Goal: Task Accomplishment & Management: Use online tool/utility

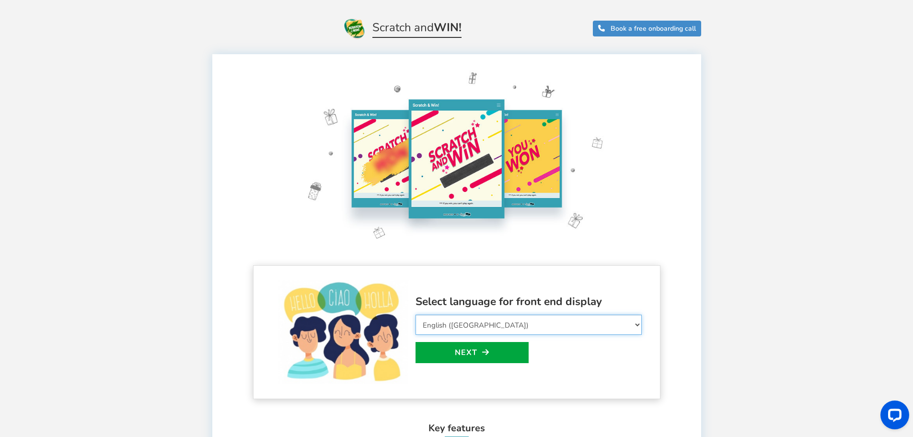
click at [488, 323] on select "Select Language Afrikaans Arabic Azerbaijani Belarusian Bulgarian Bengali Bosni…" at bounding box center [529, 325] width 226 height 20
click at [767, 197] on div "Welcome to Scratch and WIN! Select language for front end display Select Langua…" at bounding box center [456, 406] width 913 height 732
click at [486, 347] on link "Next" at bounding box center [472, 352] width 113 height 21
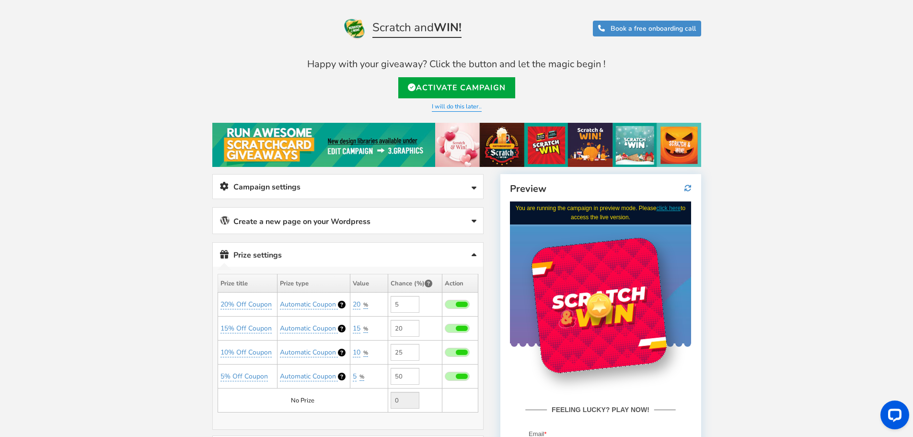
click at [450, 303] on span at bounding box center [457, 304] width 25 height 9
click at [445, 303] on input "checkbox" at bounding box center [445, 305] width 0 height 6
type input "0"
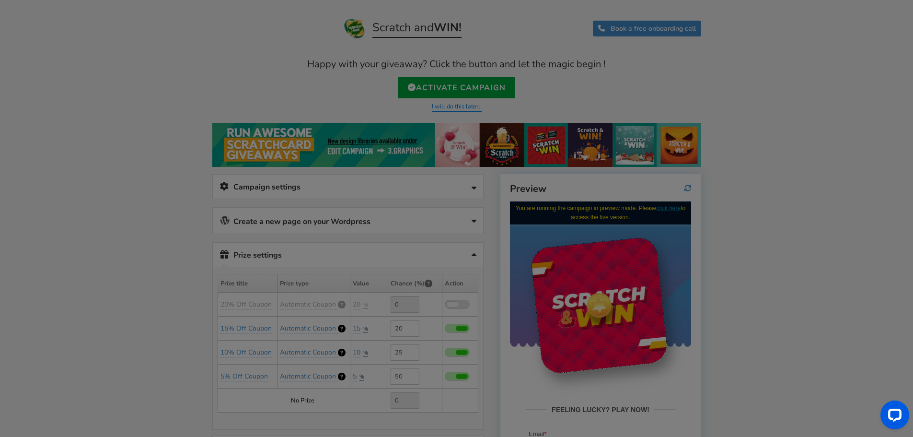
type input "5"
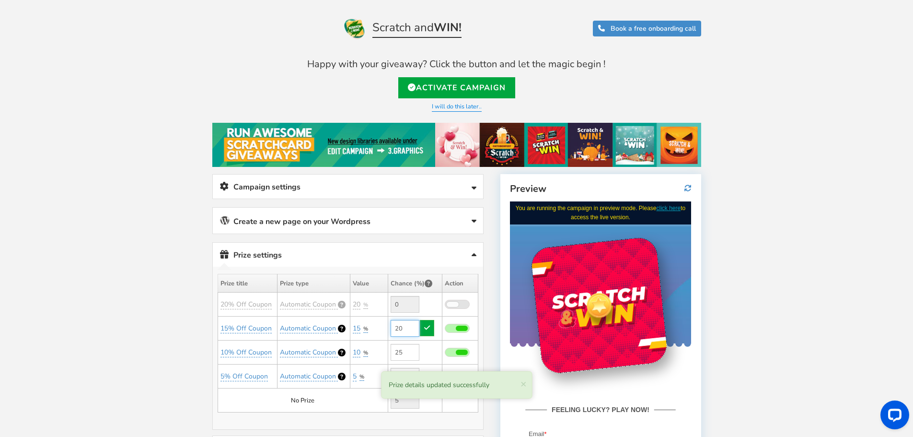
drag, startPoint x: 413, startPoint y: 328, endPoint x: 394, endPoint y: 327, distance: 19.2
click at [394, 327] on input "20" at bounding box center [405, 328] width 29 height 17
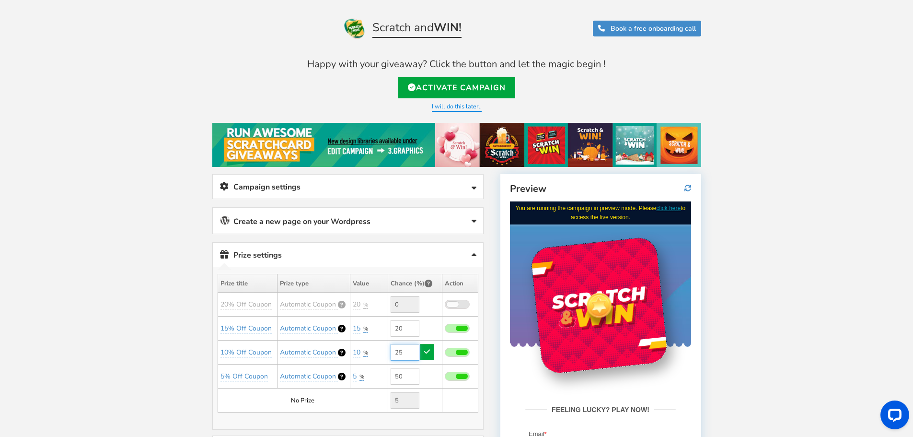
drag, startPoint x: 406, startPoint y: 351, endPoint x: 399, endPoint y: 352, distance: 7.2
click at [399, 352] on input "25" at bounding box center [405, 352] width 29 height 17
drag, startPoint x: 403, startPoint y: 328, endPoint x: 390, endPoint y: 327, distance: 13.5
click at [390, 327] on td "20" at bounding box center [415, 328] width 54 height 24
type input "20"
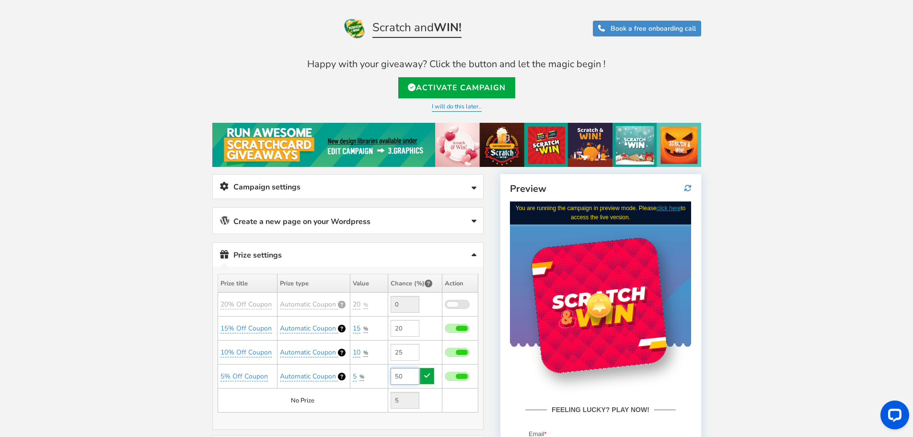
drag, startPoint x: 404, startPoint y: 379, endPoint x: 390, endPoint y: 375, distance: 14.1
click at [391, 375] on input "50" at bounding box center [405, 376] width 29 height 17
type input "50"
click at [408, 357] on input "25" at bounding box center [405, 352] width 29 height 17
click at [405, 327] on input "20" at bounding box center [405, 328] width 29 height 17
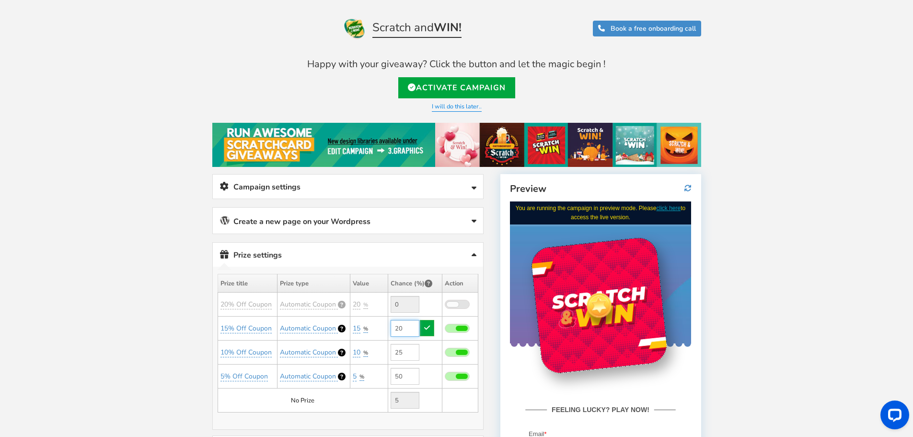
drag, startPoint x: 408, startPoint y: 331, endPoint x: 396, endPoint y: 331, distance: 11.5
click at [396, 331] on input "20" at bounding box center [405, 328] width 29 height 17
type input "20"
click at [399, 354] on input "25" at bounding box center [405, 352] width 29 height 17
click at [400, 378] on input "50" at bounding box center [405, 376] width 29 height 17
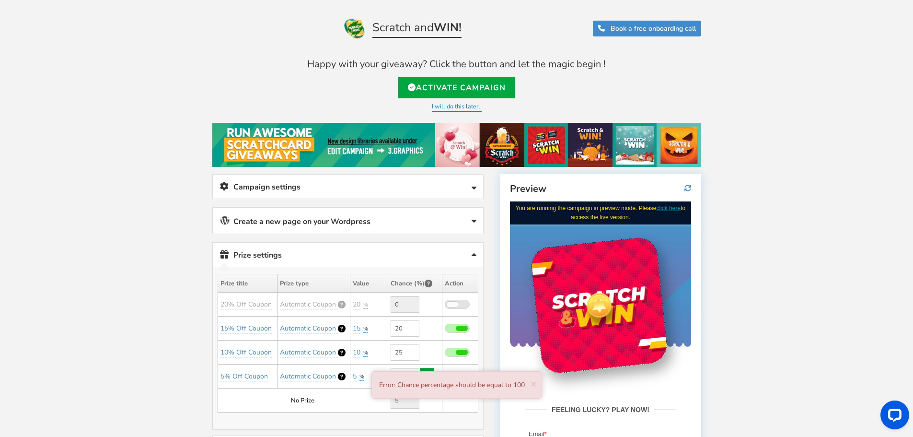
click at [356, 404] on td "No Prize" at bounding box center [303, 400] width 170 height 24
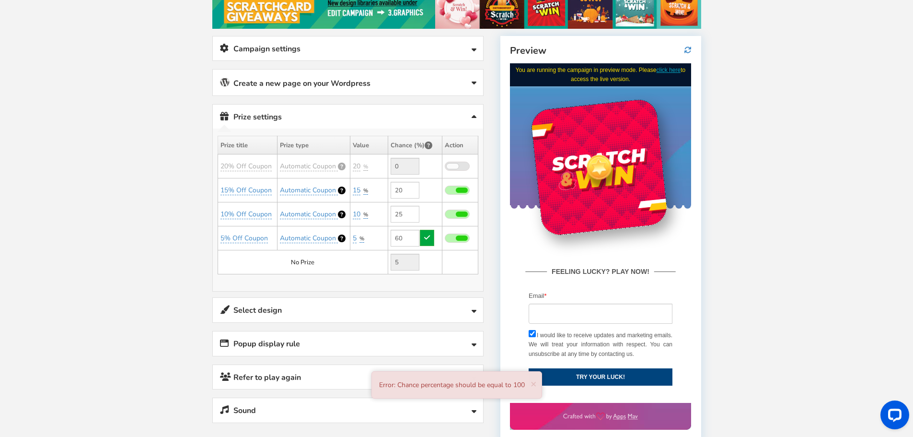
scroll to position [144, 0]
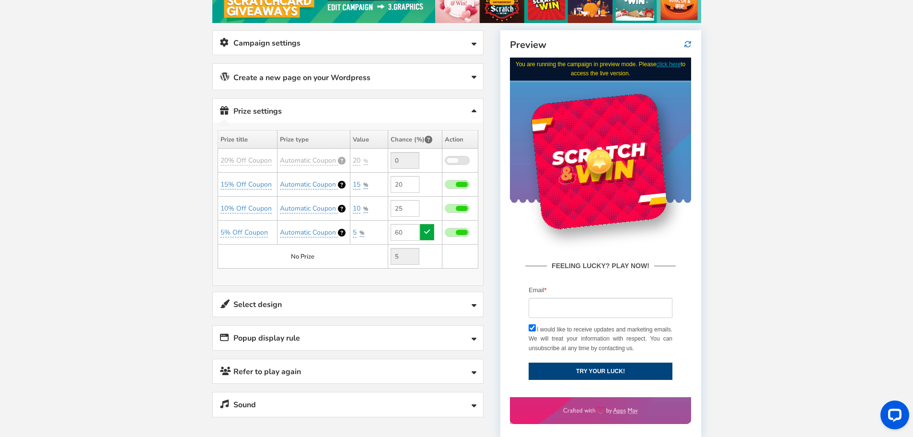
click at [475, 306] on icon at bounding box center [474, 306] width 5 height 8
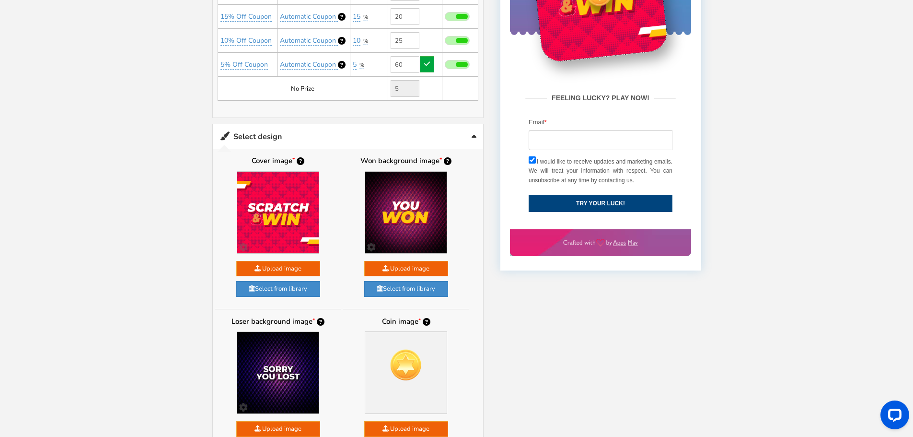
scroll to position [336, 0]
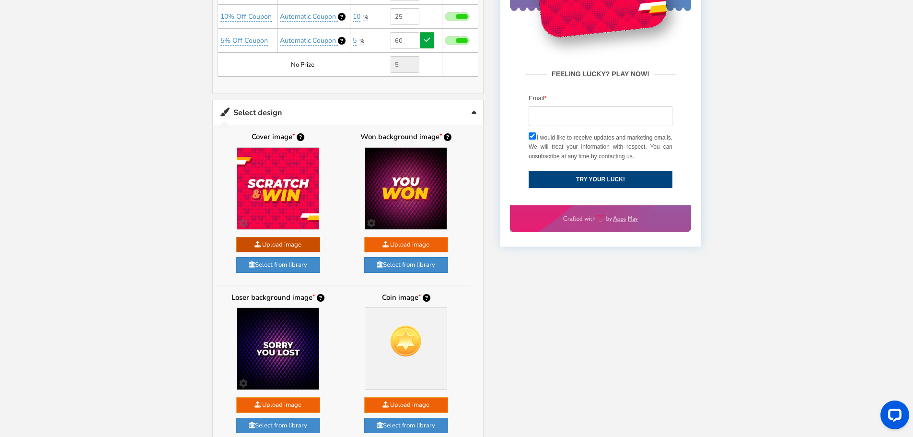
click at [293, 266] on link "Select from library" at bounding box center [278, 265] width 84 height 16
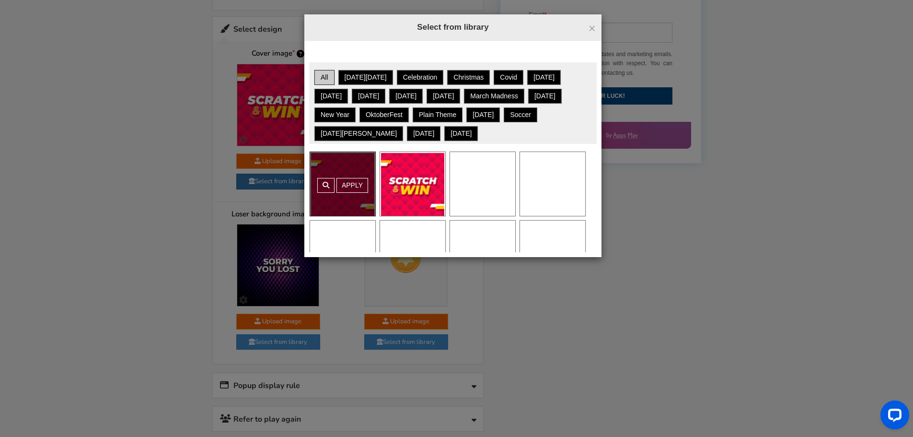
scroll to position [432, 0]
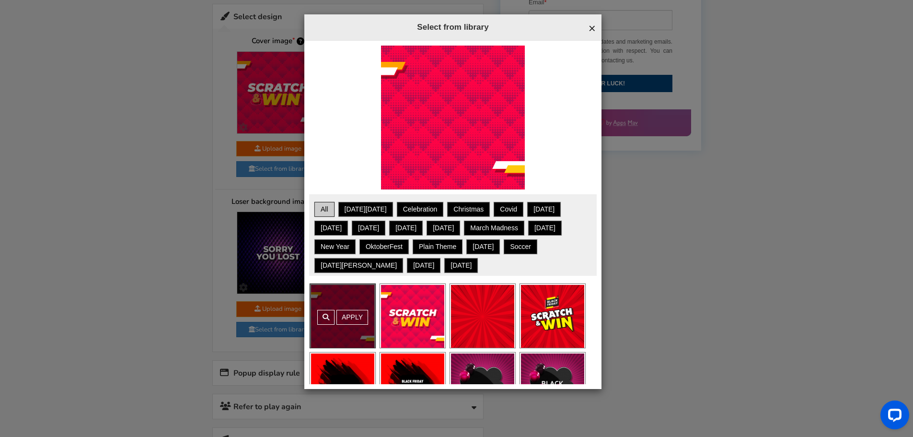
click at [593, 29] on span "×" at bounding box center [592, 28] width 7 height 14
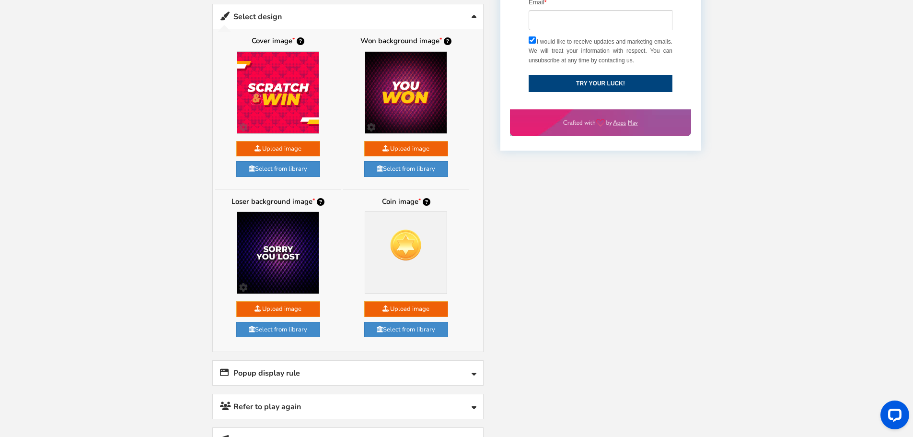
click at [473, 373] on icon at bounding box center [474, 375] width 5 height 8
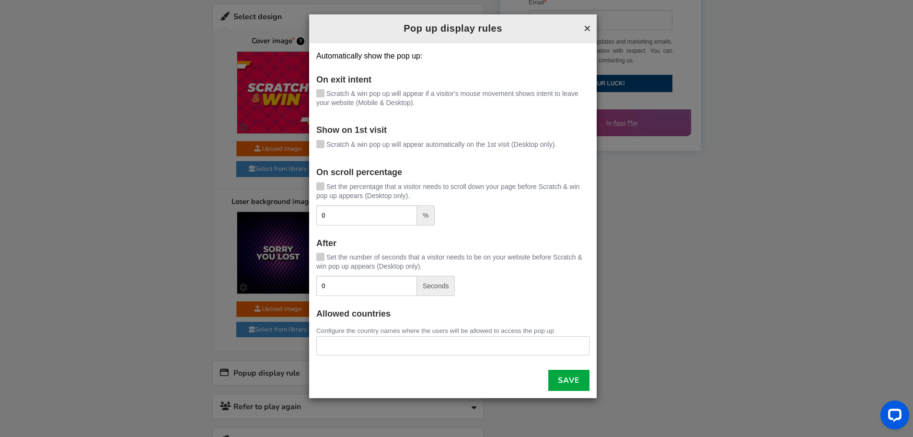
click at [587, 29] on button "×" at bounding box center [587, 28] width 7 height 12
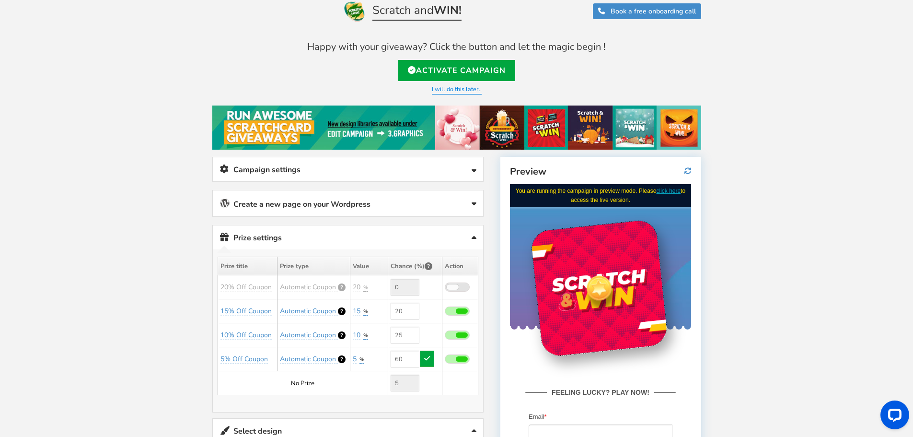
scroll to position [0, 0]
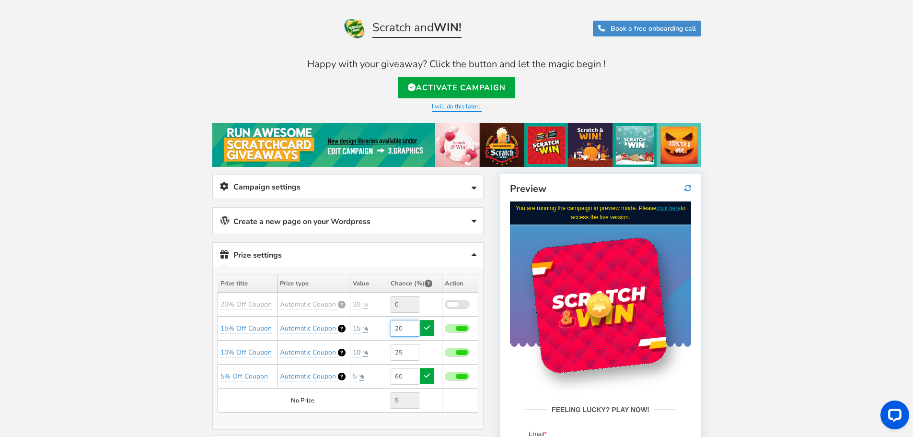
type input "50"
click at [410, 327] on input "20" at bounding box center [405, 328] width 29 height 17
drag, startPoint x: 407, startPoint y: 351, endPoint x: 390, endPoint y: 349, distance: 16.9
click at [390, 349] on td "25" at bounding box center [415, 352] width 54 height 24
type input "25"
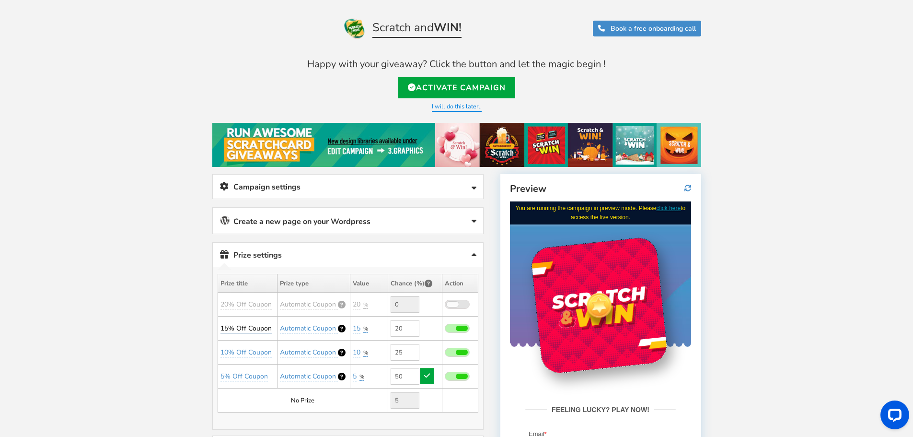
click at [254, 330] on link "15% Off Coupon" at bounding box center [246, 329] width 51 height 10
click at [316, 326] on span "Automatic Coupon" at bounding box center [308, 328] width 56 height 9
click at [355, 351] on select "Perks and Experiences Automatic Coupon Common Coupon" at bounding box center [313, 351] width 89 height 16
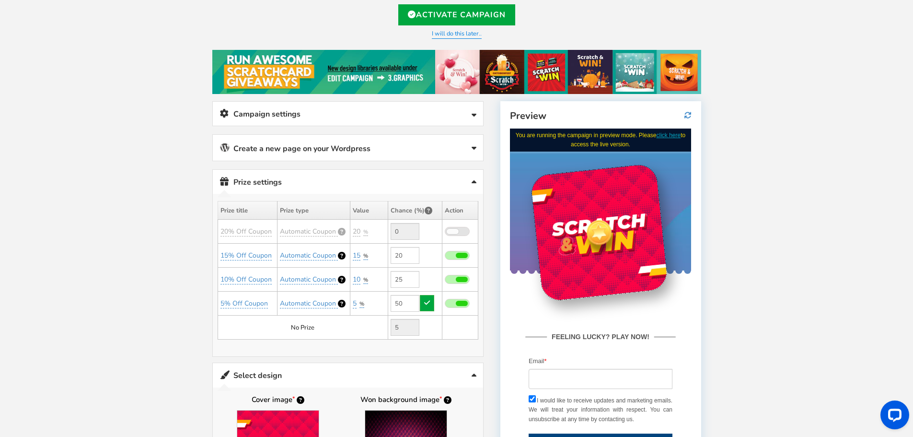
scroll to position [96, 0]
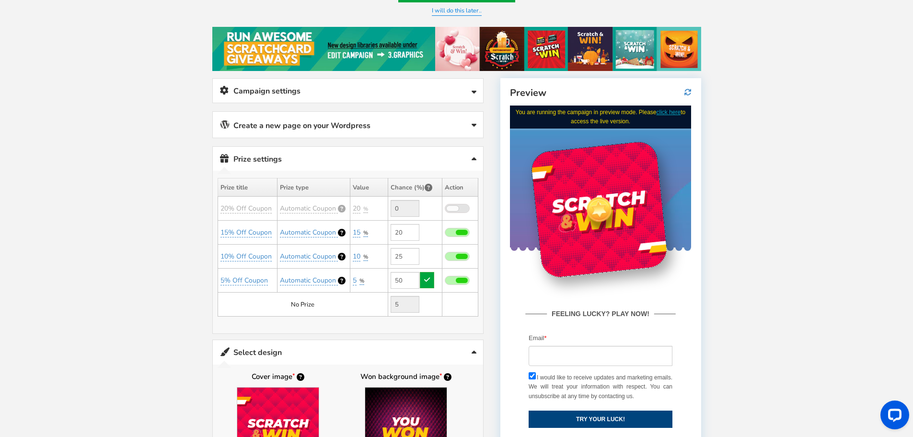
click at [461, 306] on td at bounding box center [460, 304] width 36 height 24
click at [430, 285] on link at bounding box center [427, 280] width 14 height 16
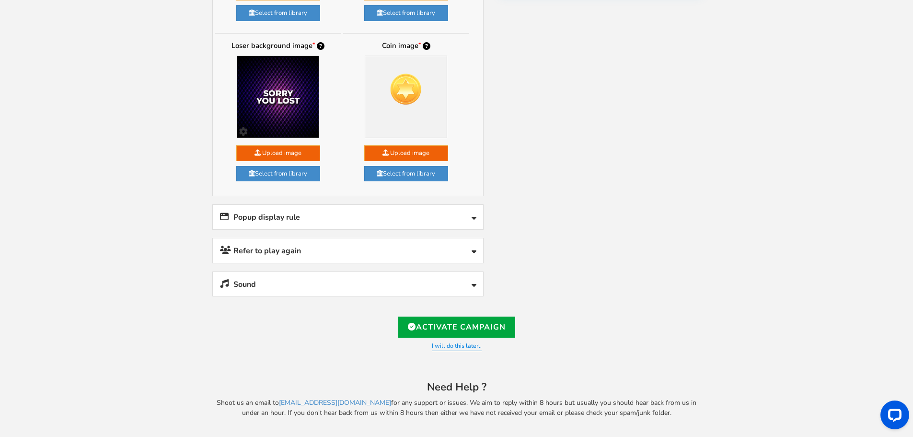
scroll to position [588, 0]
click at [474, 320] on link "Activate Campaign" at bounding box center [456, 326] width 117 height 21
type input "[URL][DOMAIN_NAME]"
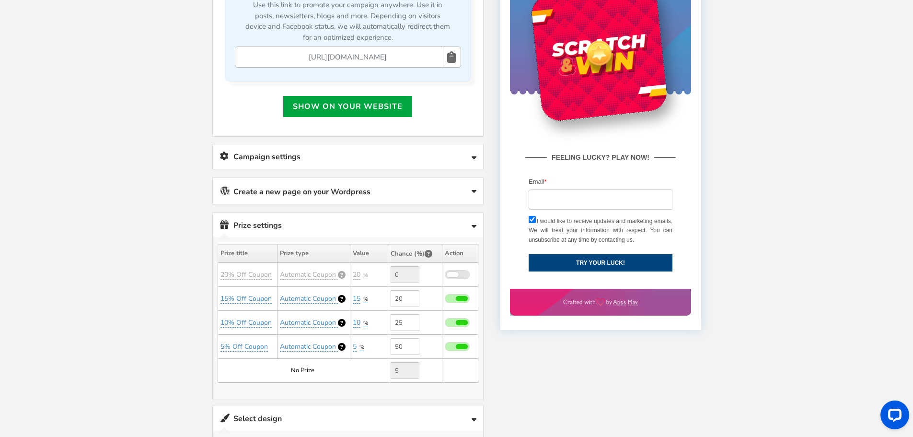
scroll to position [327, 0]
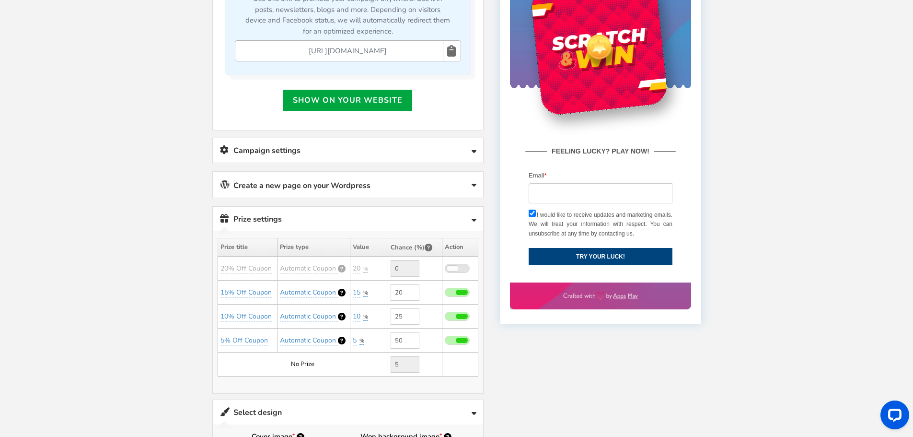
click at [476, 151] on icon at bounding box center [474, 152] width 5 height 8
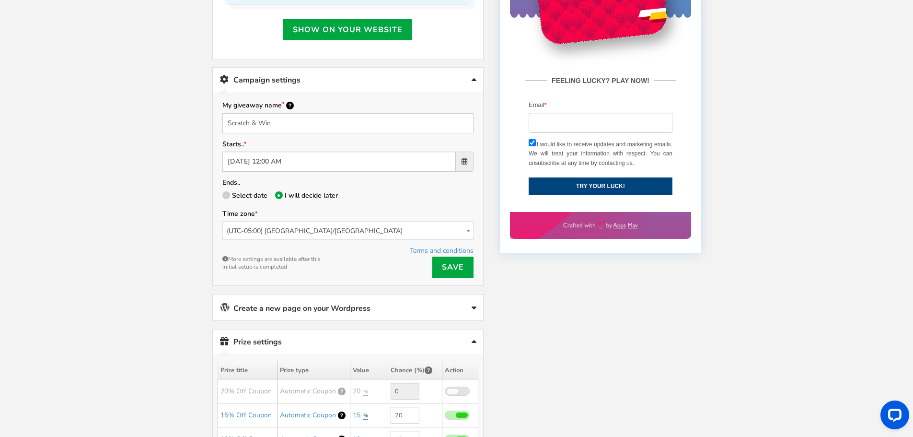
scroll to position [423, 0]
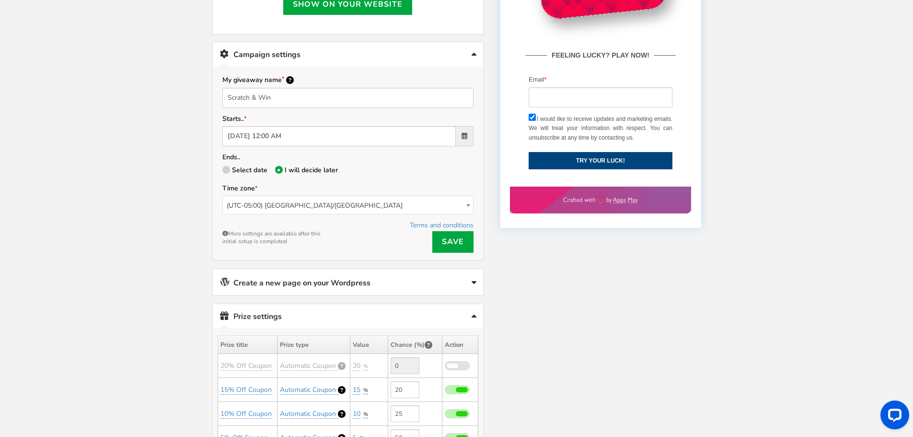
click at [226, 170] on icon at bounding box center [226, 170] width 2 height 2
click at [226, 170] on input "Select date" at bounding box center [225, 171] width 6 height 6
radio input "true"
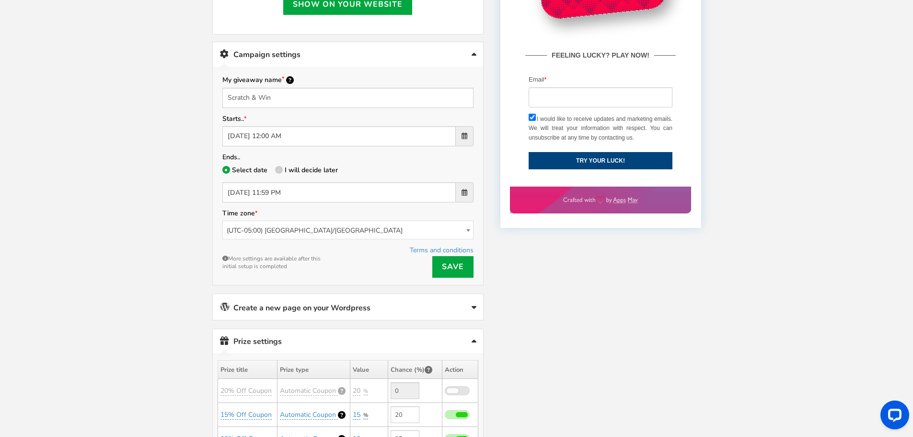
scroll to position [471, 0]
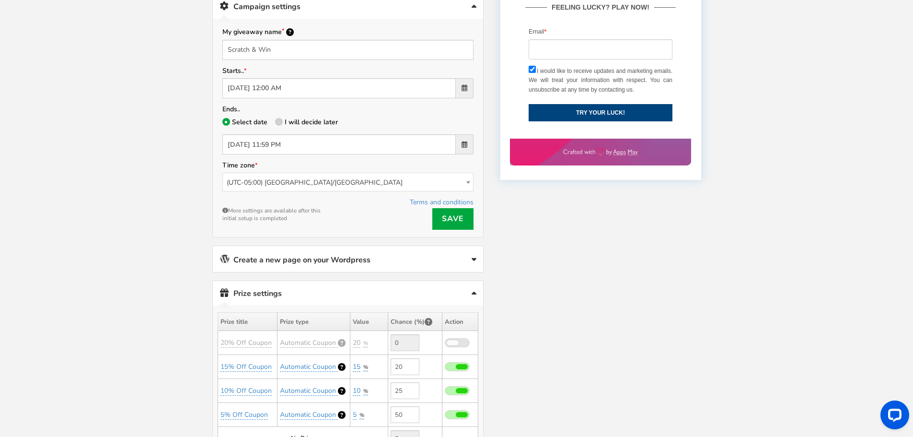
click at [473, 258] on icon at bounding box center [474, 260] width 5 height 8
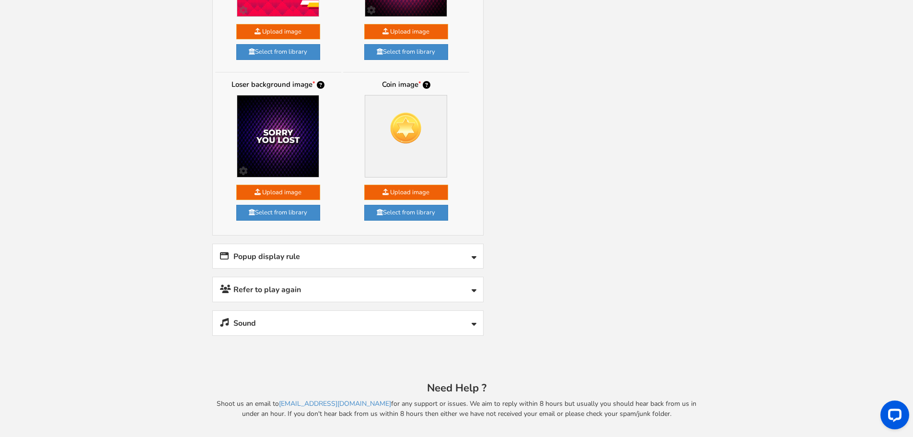
scroll to position [1159, 0]
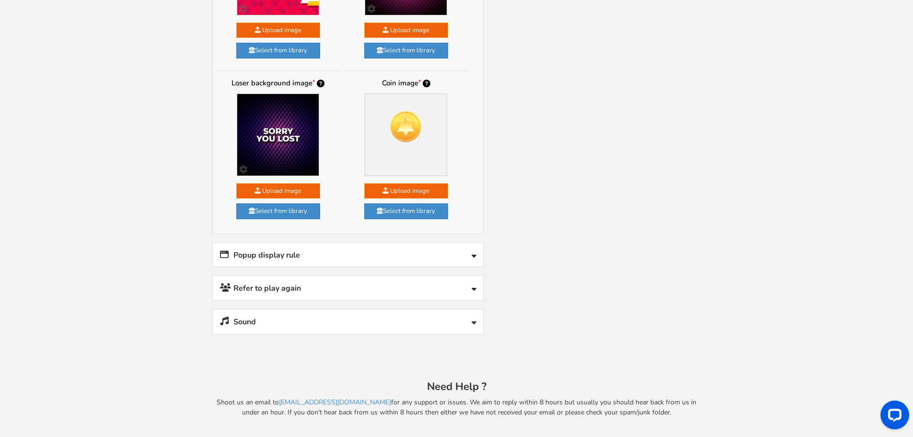
click at [471, 257] on link "Popup display rule" at bounding box center [348, 255] width 270 height 24
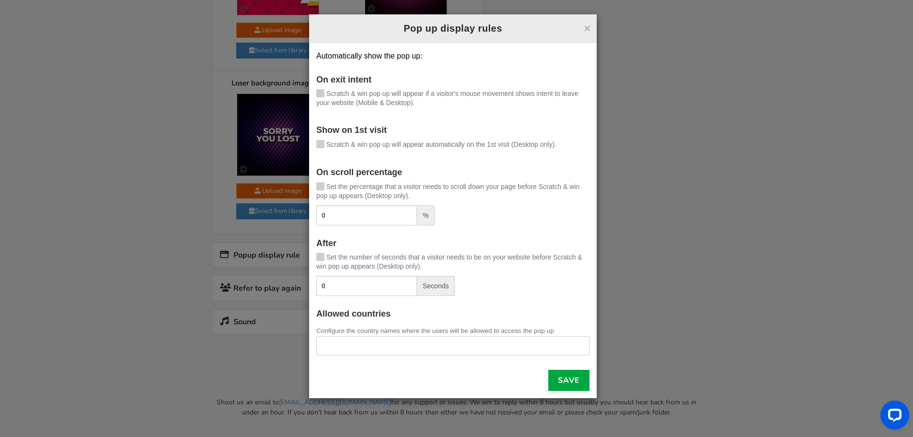
click at [324, 93] on span at bounding box center [320, 93] width 8 height 8
click at [307, 93] on input "Scratch & win pop up will appear if a visitor's mouse movement shows intent to …" at bounding box center [307, 94] width 0 height 6
click at [575, 379] on link "Save" at bounding box center [569, 380] width 41 height 21
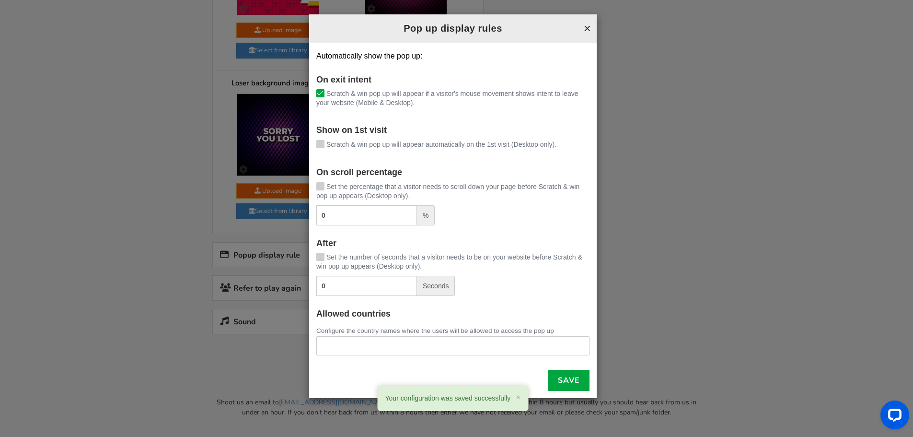
click at [588, 33] on button "×" at bounding box center [587, 28] width 7 height 12
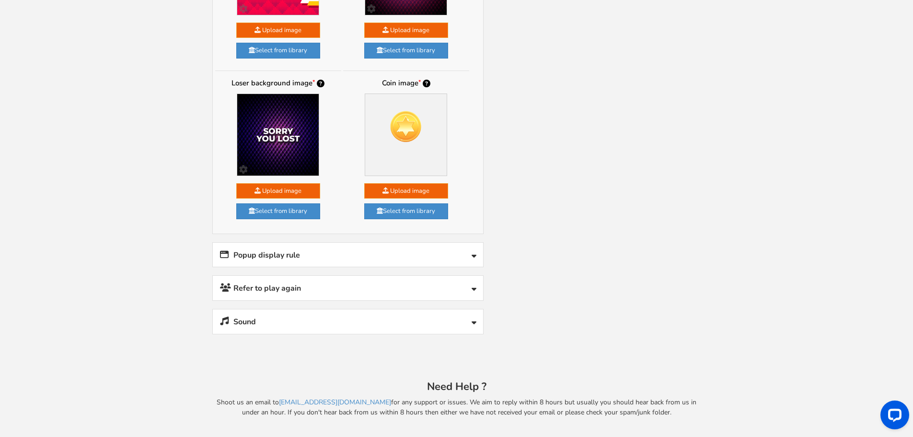
click at [476, 286] on icon at bounding box center [474, 290] width 5 height 8
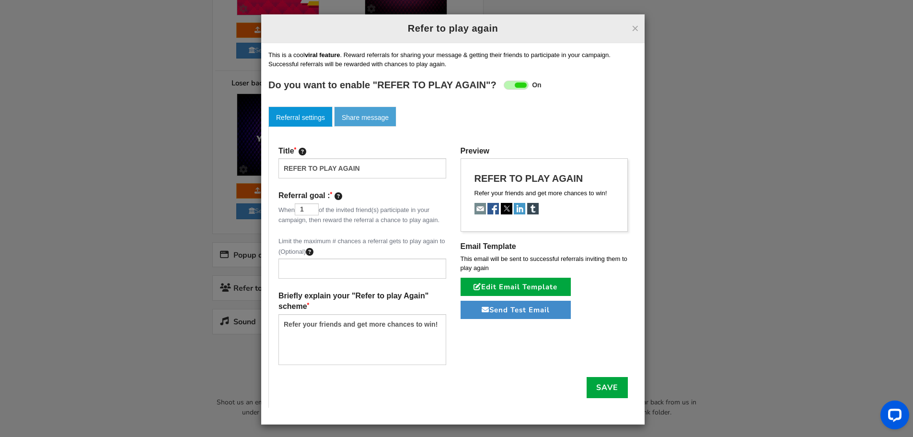
click at [375, 112] on link "Share message" at bounding box center [365, 116] width 62 height 20
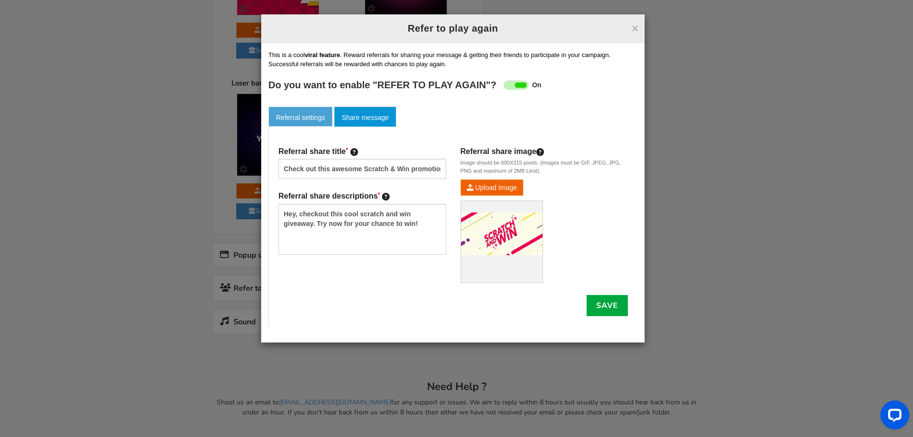
click at [309, 117] on link "Referral settings" at bounding box center [301, 116] width 64 height 20
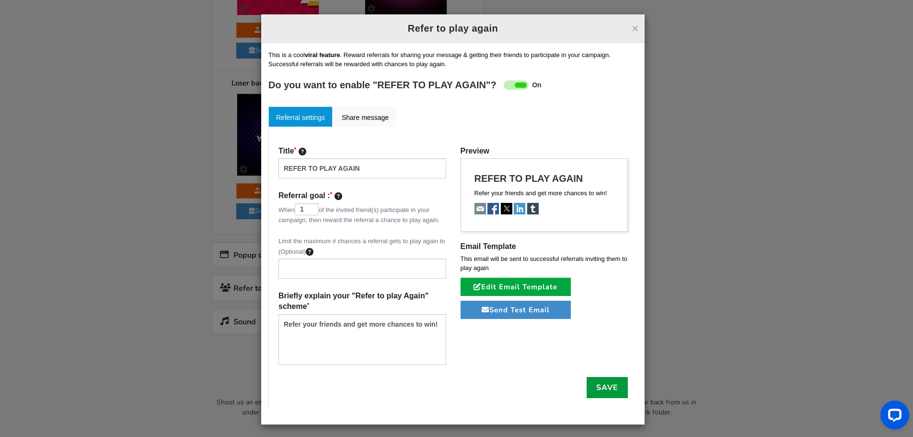
click at [597, 393] on link "Save" at bounding box center [607, 387] width 41 height 21
click at [635, 28] on button "×" at bounding box center [635, 28] width 7 height 12
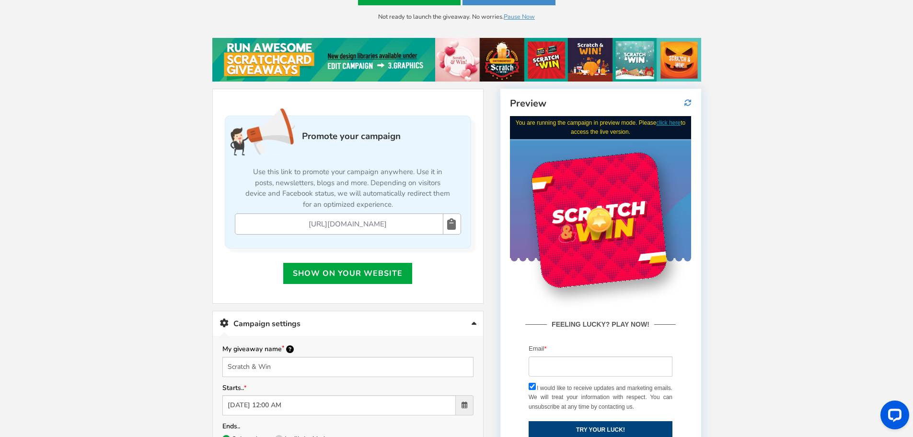
scroll to position [0, 0]
